Goal: Task Accomplishment & Management: Use online tool/utility

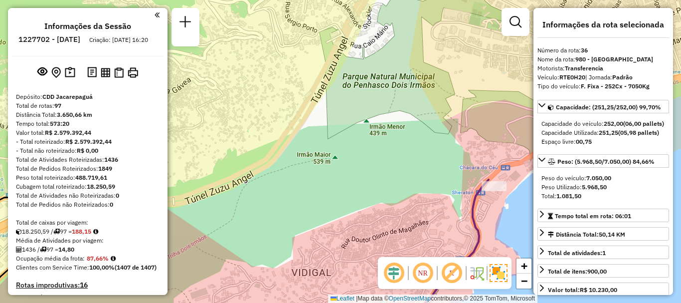
select select "**********"
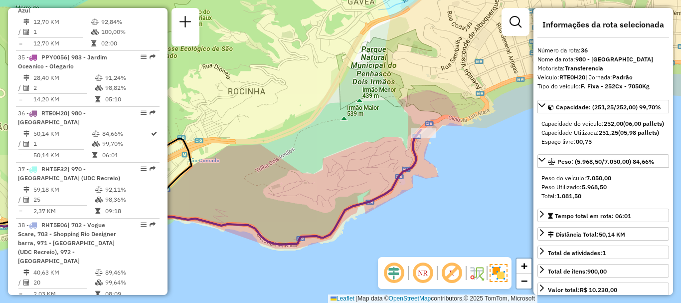
drag, startPoint x: 427, startPoint y: 202, endPoint x: 383, endPoint y: 149, distance: 69.0
click at [383, 149] on div "Janela de atendimento Grade de atendimento Capacidade Transportadoras Veículos …" at bounding box center [340, 151] width 681 height 303
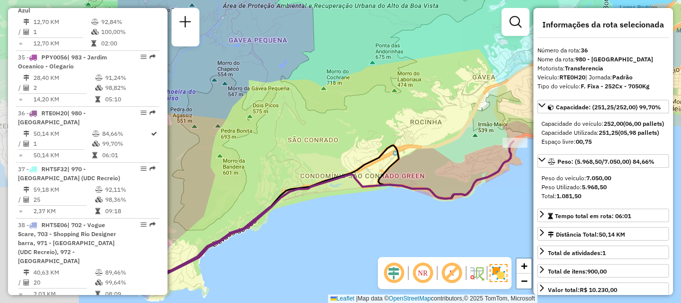
drag, startPoint x: 342, startPoint y: 144, endPoint x: 375, endPoint y: 134, distance: 34.7
click at [449, 137] on div "Janela de atendimento Grade de atendimento Capacidade Transportadoras Veículos …" at bounding box center [340, 151] width 681 height 303
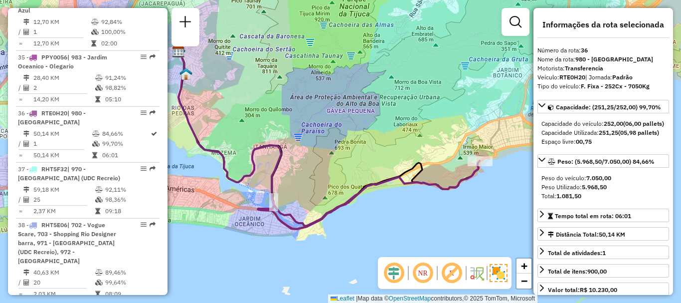
drag, startPoint x: 320, startPoint y: 122, endPoint x: 381, endPoint y: 146, distance: 64.9
click at [381, 146] on div "Janela de atendimento Grade de atendimento Capacidade Transportadoras Veículos …" at bounding box center [340, 151] width 681 height 303
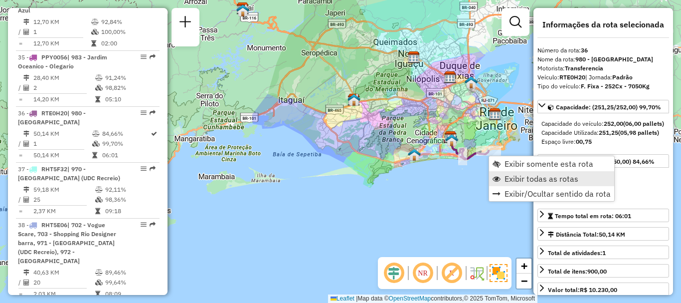
click at [507, 177] on span "Exibir todas as rotas" at bounding box center [542, 179] width 74 height 8
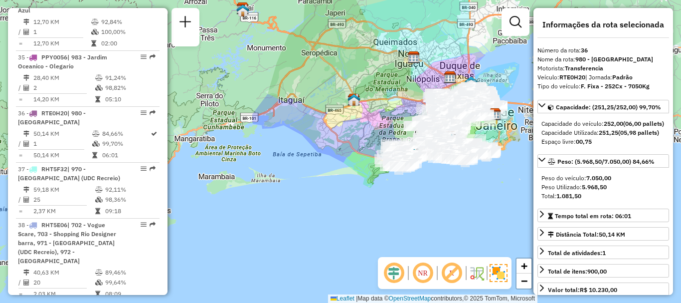
scroll to position [3900, 0]
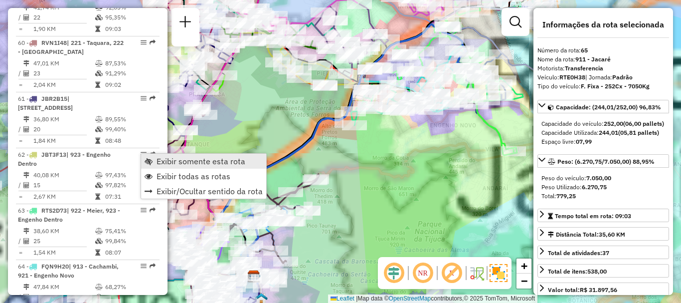
click at [160, 160] on span "Exibir somente esta rota" at bounding box center [201, 161] width 89 height 8
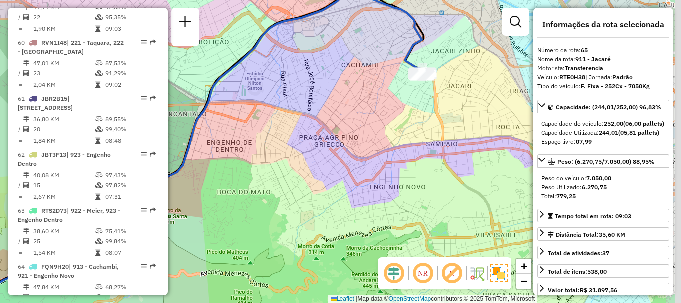
drag, startPoint x: 474, startPoint y: 89, endPoint x: 369, endPoint y: 86, distance: 104.8
click at [369, 86] on div "Janela de atendimento Grade de atendimento Capacidade Transportadoras Veículos …" at bounding box center [340, 151] width 681 height 303
